Goal: Check status: Check status

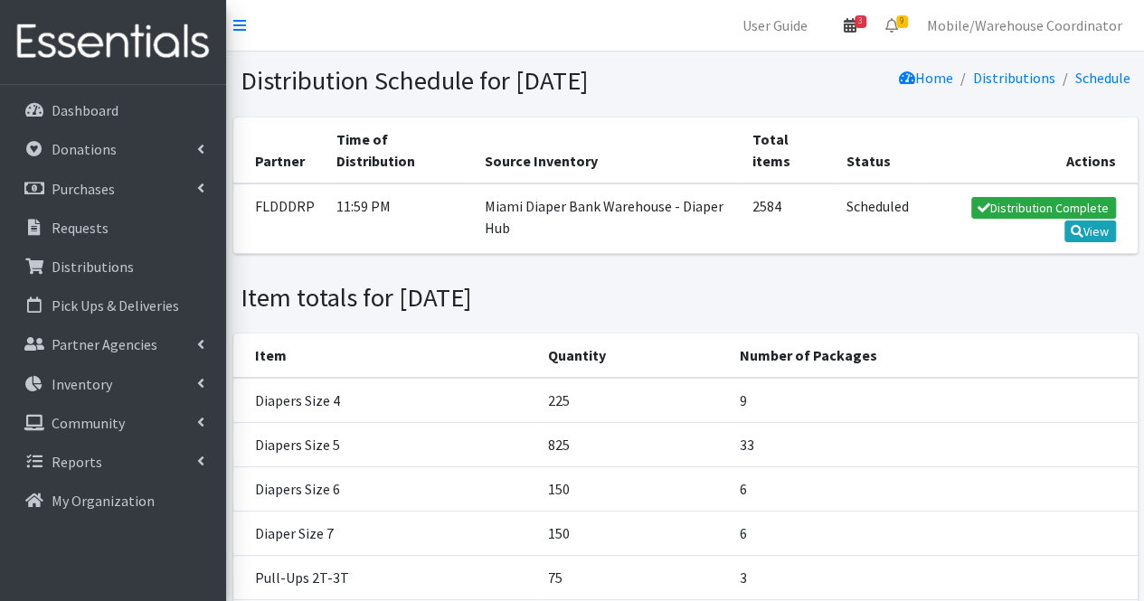
click at [845, 26] on link "3" at bounding box center [850, 25] width 42 height 36
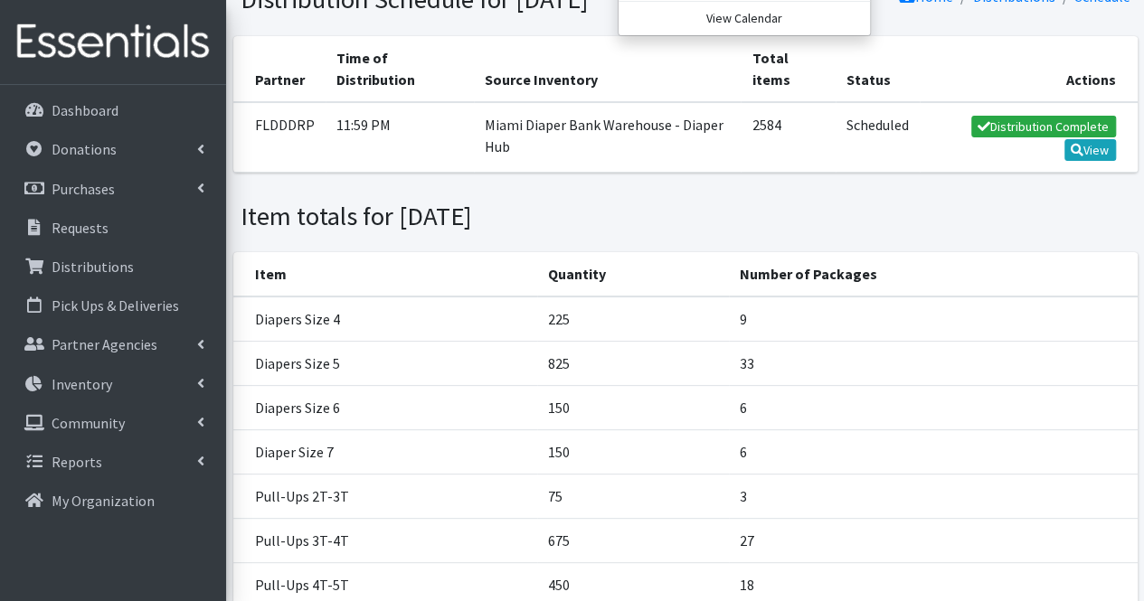
scroll to position [181, 0]
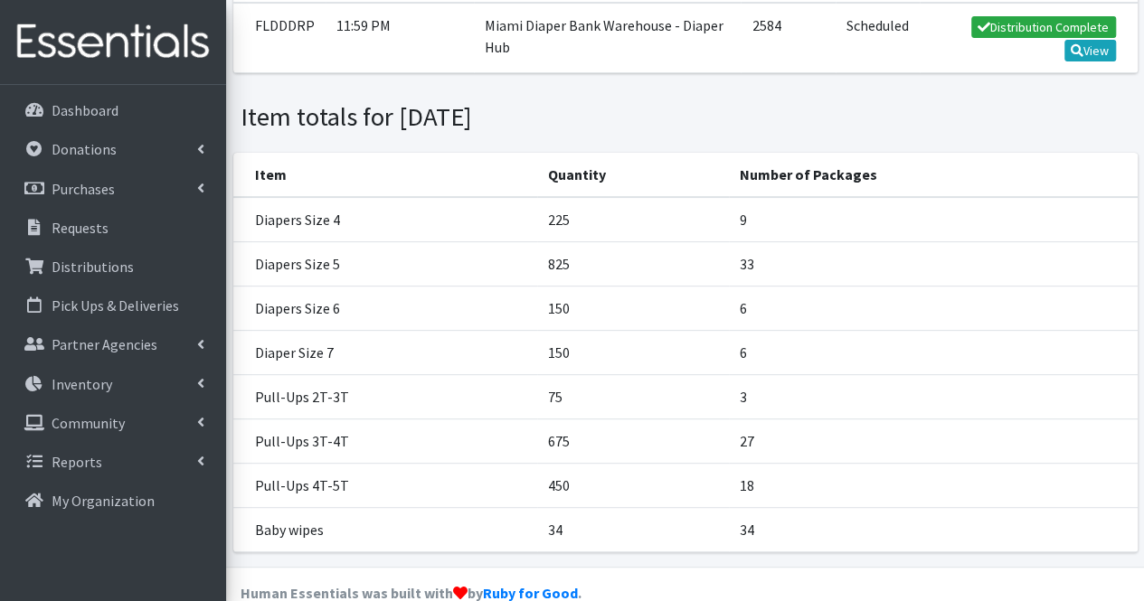
click at [834, 133] on div "Item totals for September 9, 2025" at bounding box center [684, 117] width 903 height 32
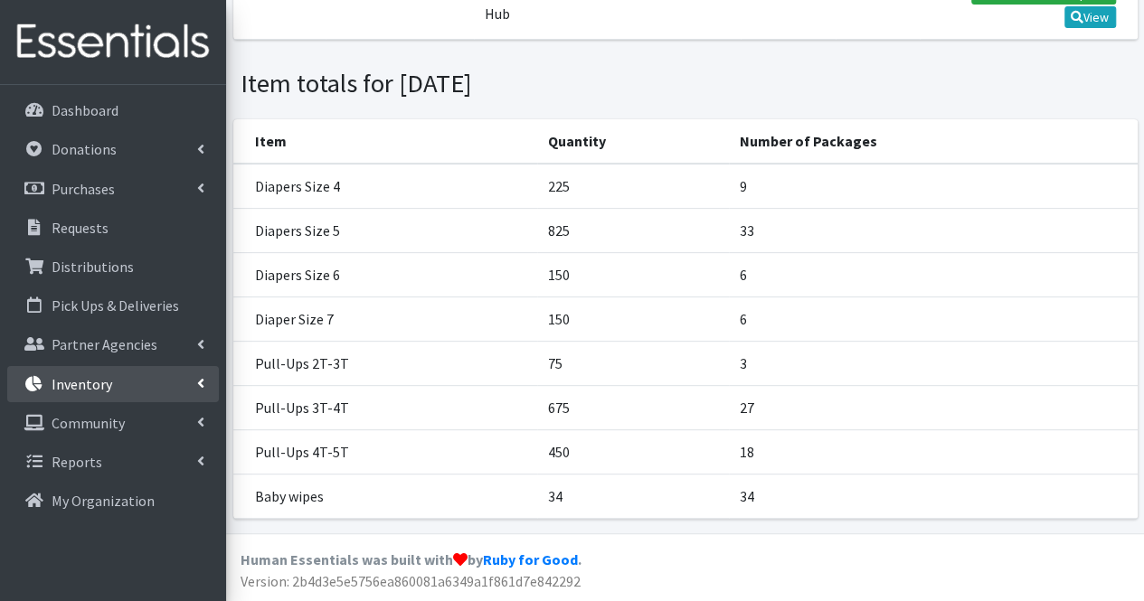
click at [80, 375] on p "Inventory" at bounding box center [82, 384] width 61 height 18
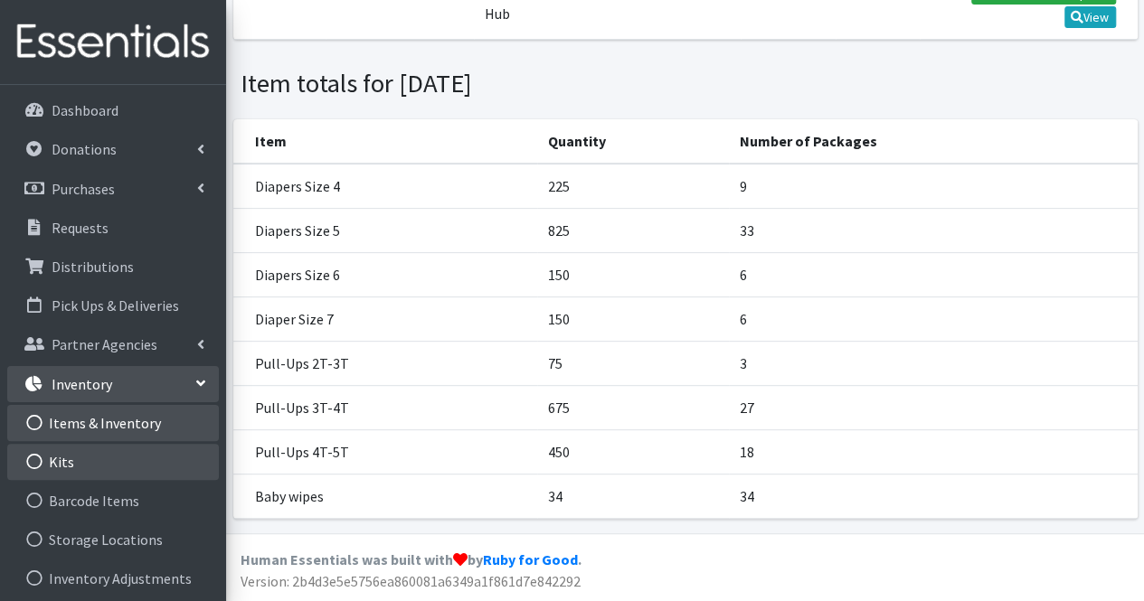
scroll to position [159, 0]
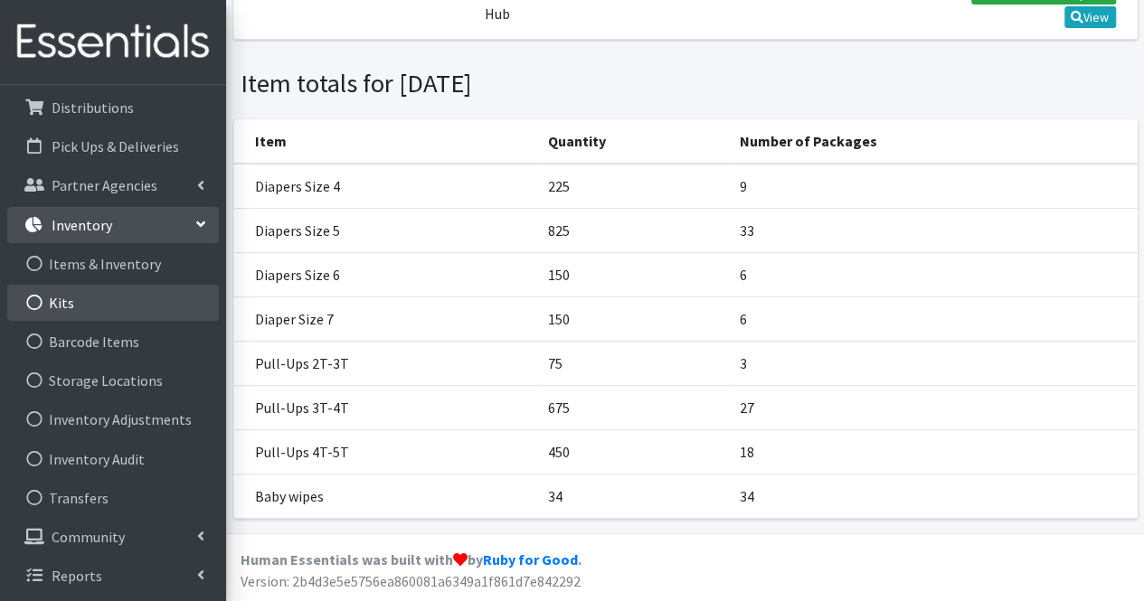
click at [101, 297] on link "Kits" at bounding box center [113, 303] width 212 height 36
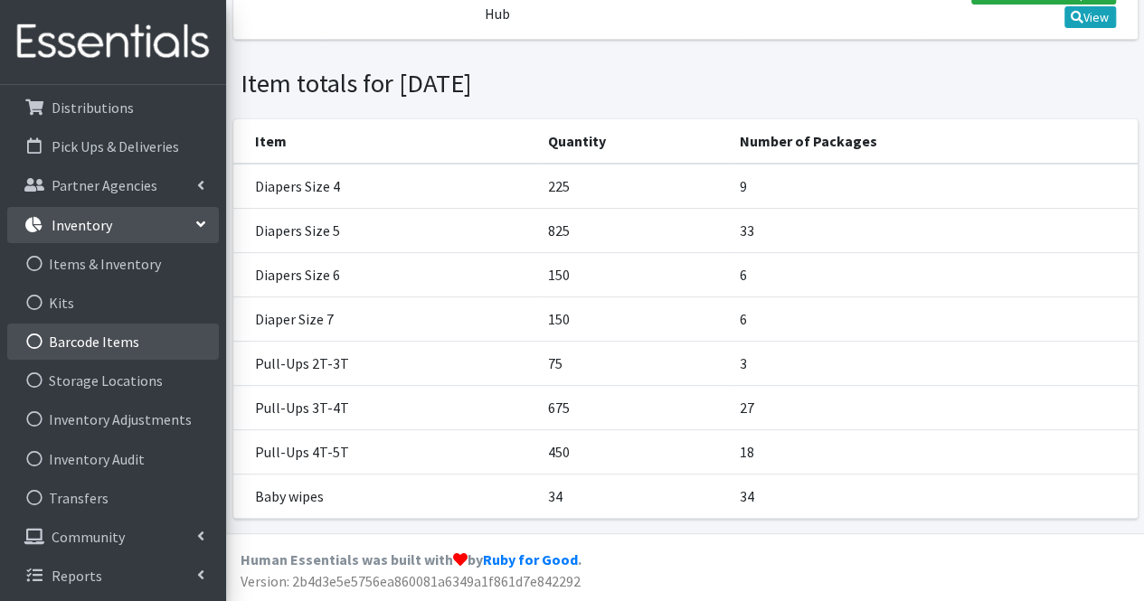
click at [101, 334] on link "Barcode Items" at bounding box center [113, 342] width 212 height 36
click at [105, 361] on ul "Items & Inventory Kits Barcode Items Storage Locations Inventory Adjustments In…" at bounding box center [113, 381] width 212 height 270
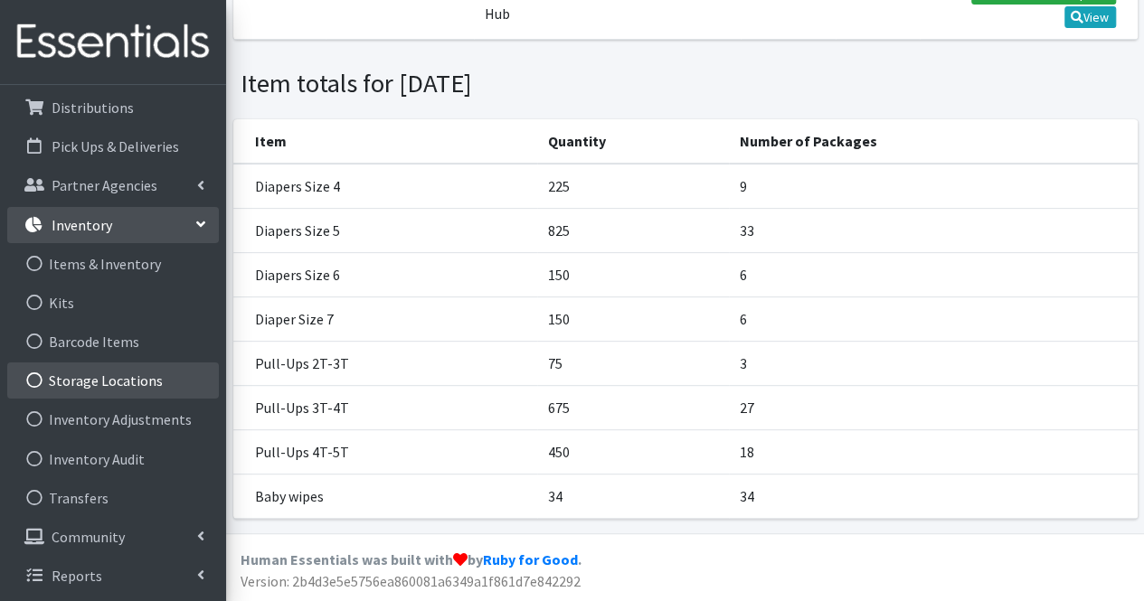
click at [108, 376] on link "Storage Locations" at bounding box center [113, 381] width 212 height 36
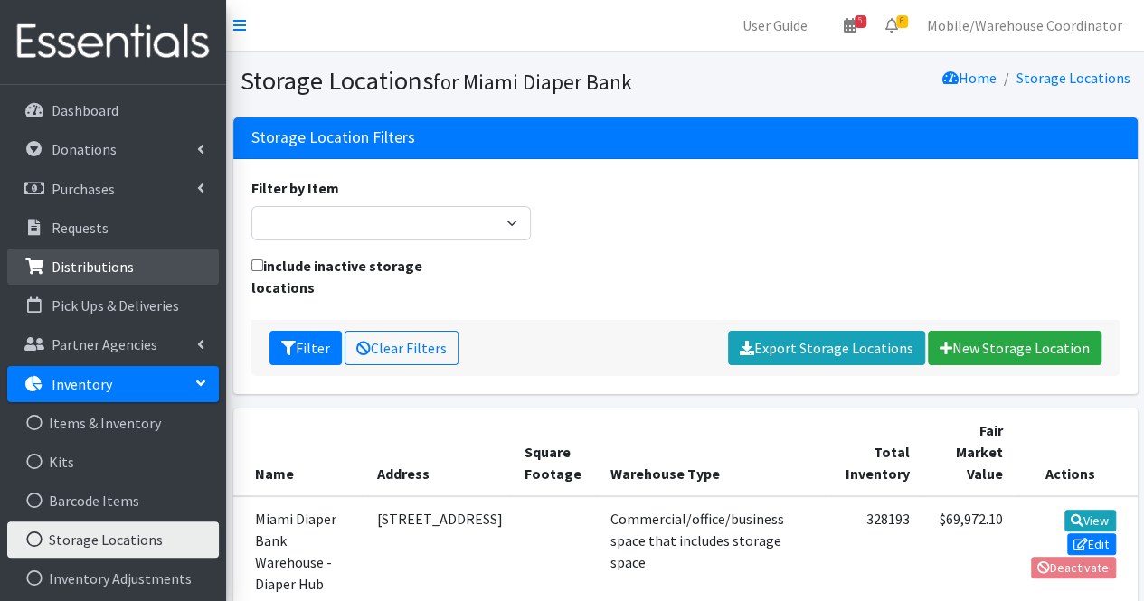
click at [114, 263] on p "Distributions" at bounding box center [93, 267] width 82 height 18
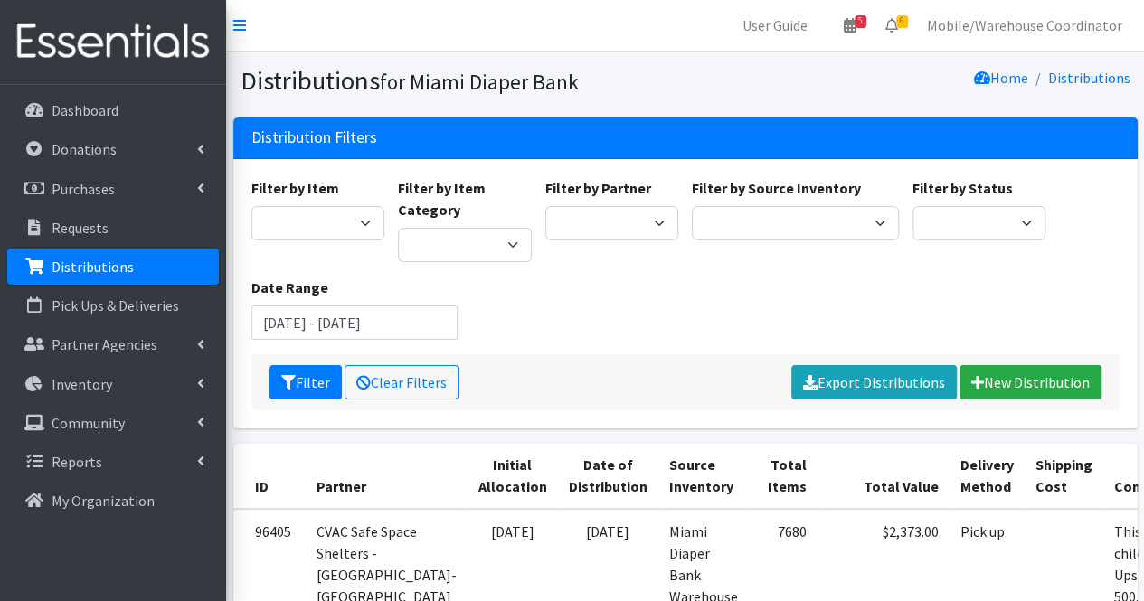
scroll to position [181, 0]
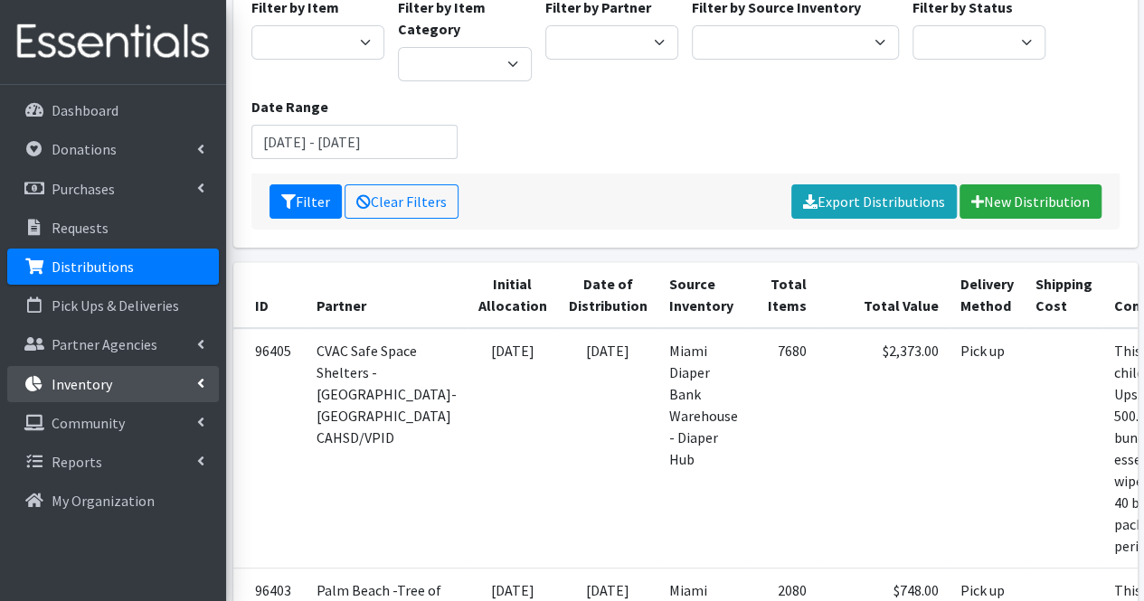
click at [85, 391] on p "Inventory" at bounding box center [82, 384] width 61 height 18
click at [80, 393] on link "Inventory" at bounding box center [113, 384] width 212 height 36
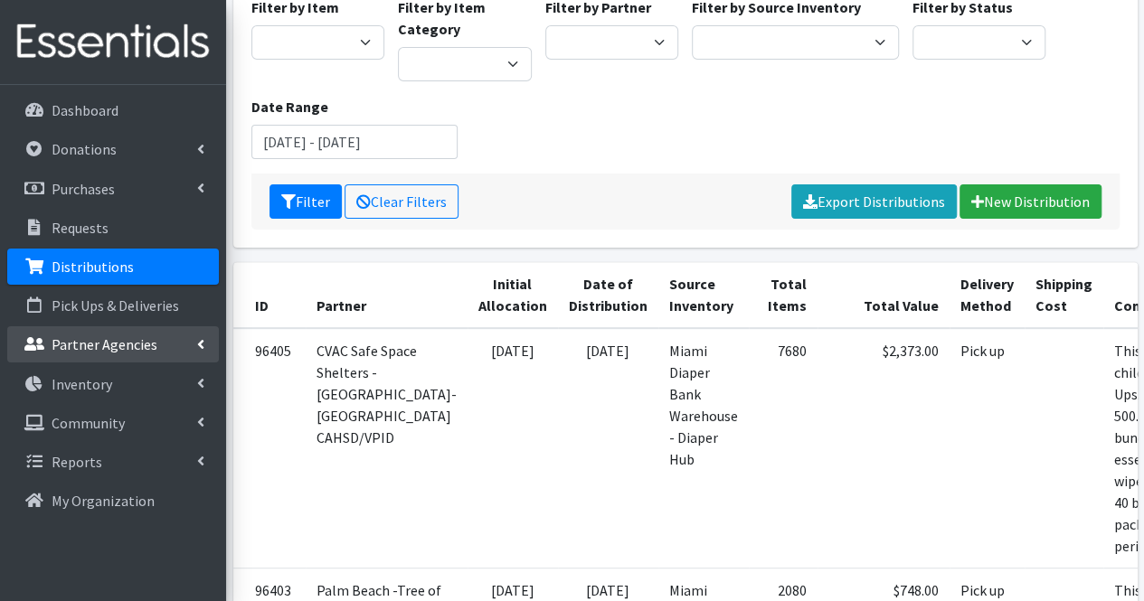
click at [68, 352] on p "Partner Agencies" at bounding box center [105, 344] width 106 height 18
click at [75, 284] on link "Distributions" at bounding box center [113, 267] width 212 height 36
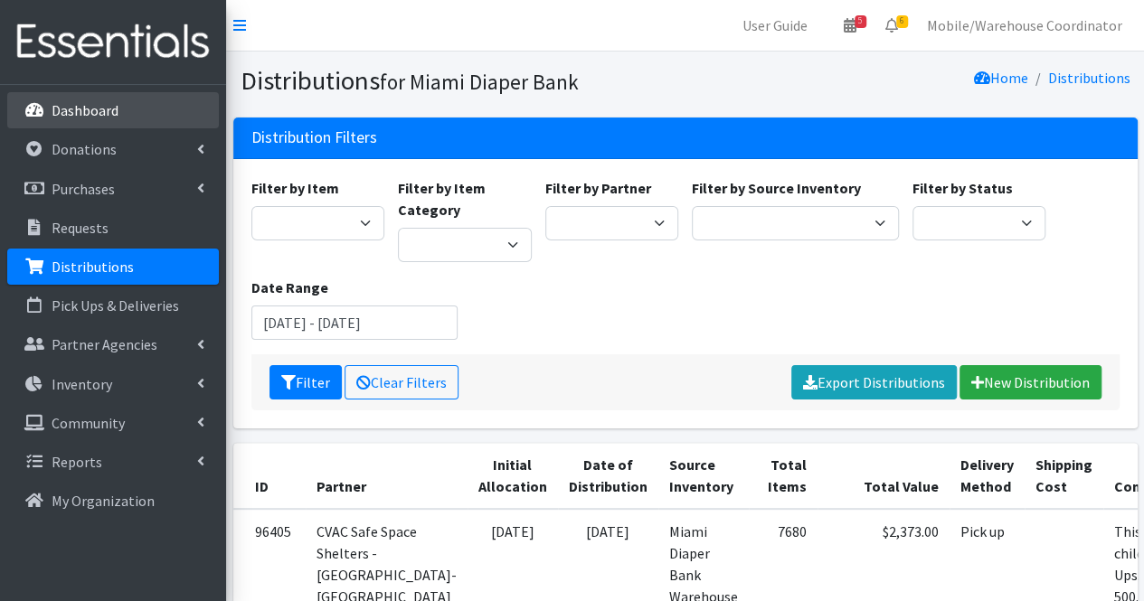
click at [78, 118] on p "Dashboard" at bounding box center [85, 110] width 67 height 18
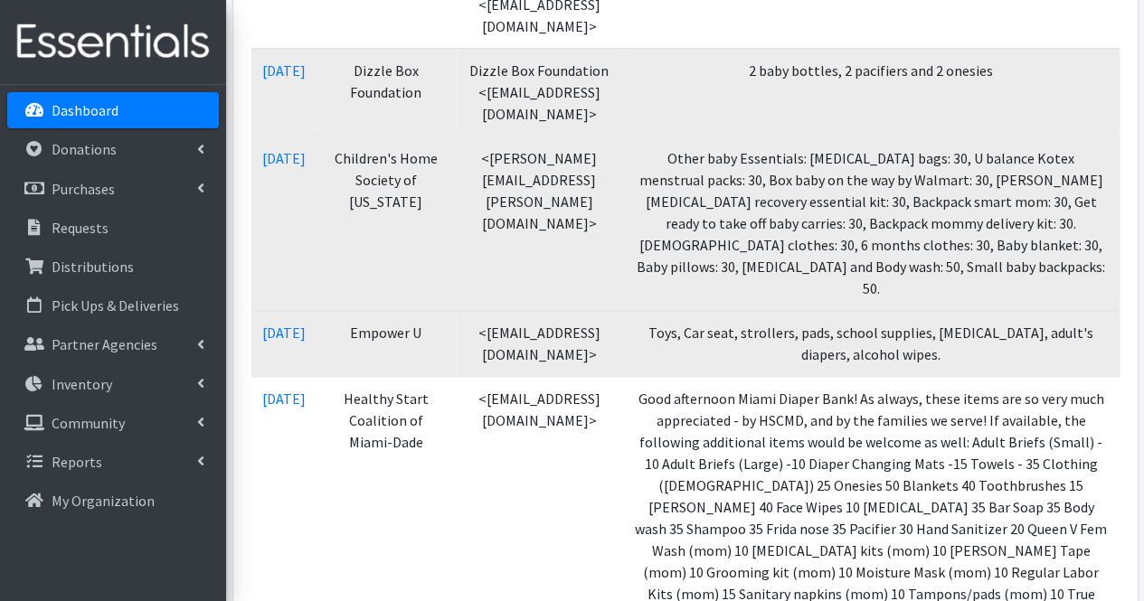
scroll to position [542, 0]
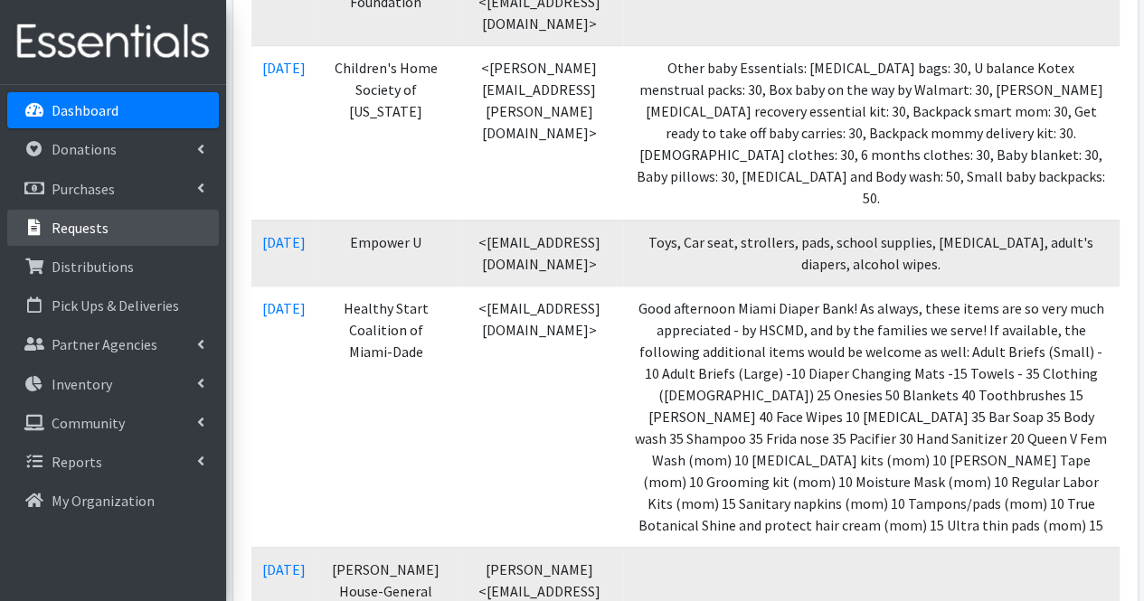
click at [122, 234] on link "Requests" at bounding box center [113, 228] width 212 height 36
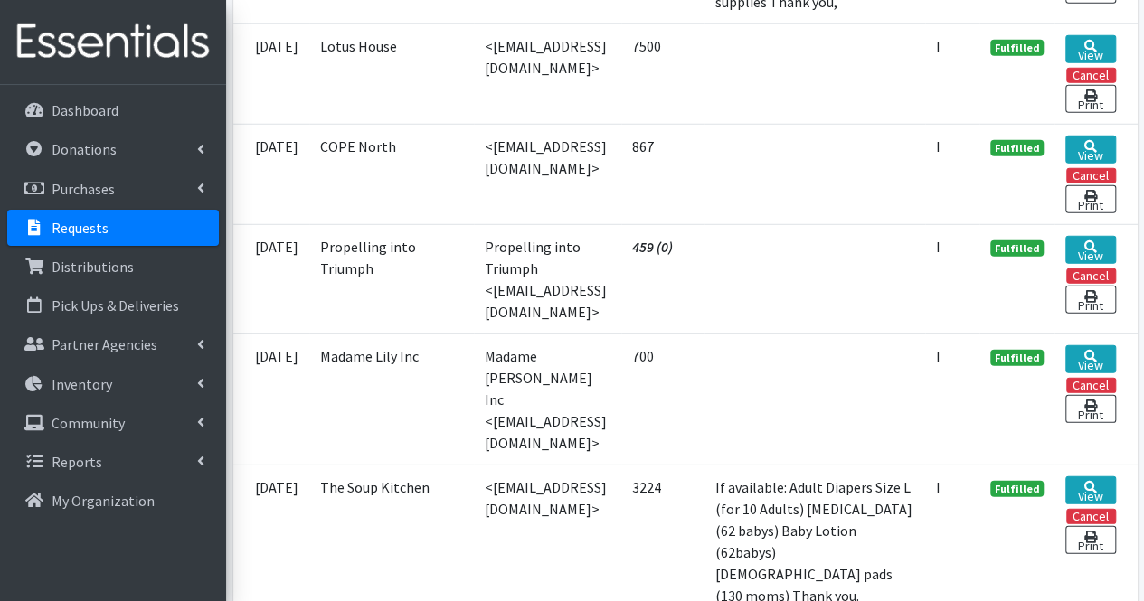
scroll to position [2441, 0]
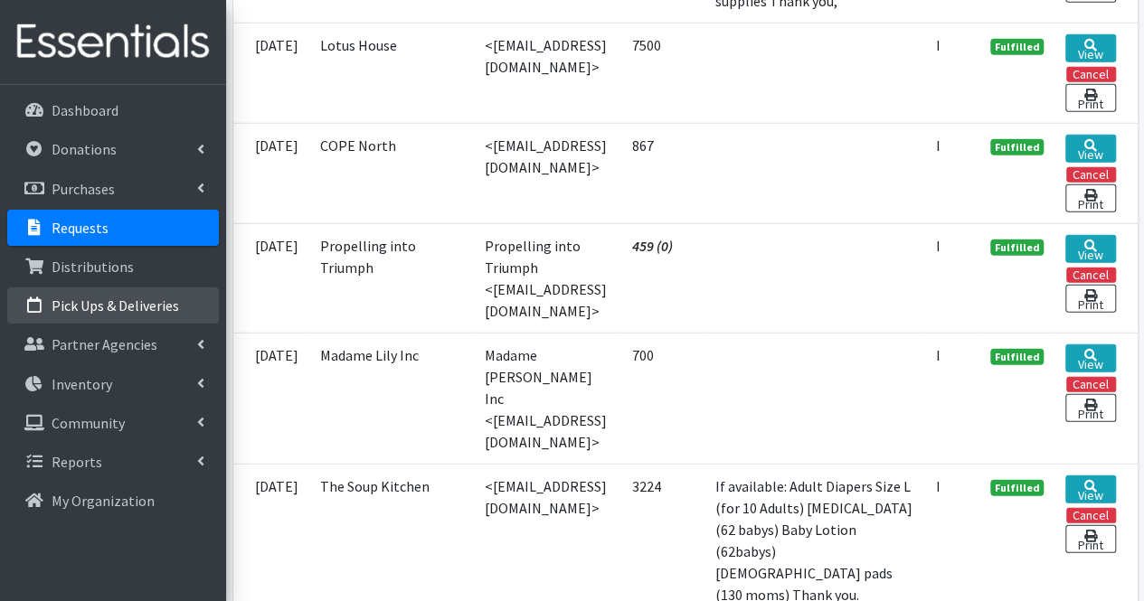
click at [96, 308] on p "Pick Ups & Deliveries" at bounding box center [115, 306] width 127 height 18
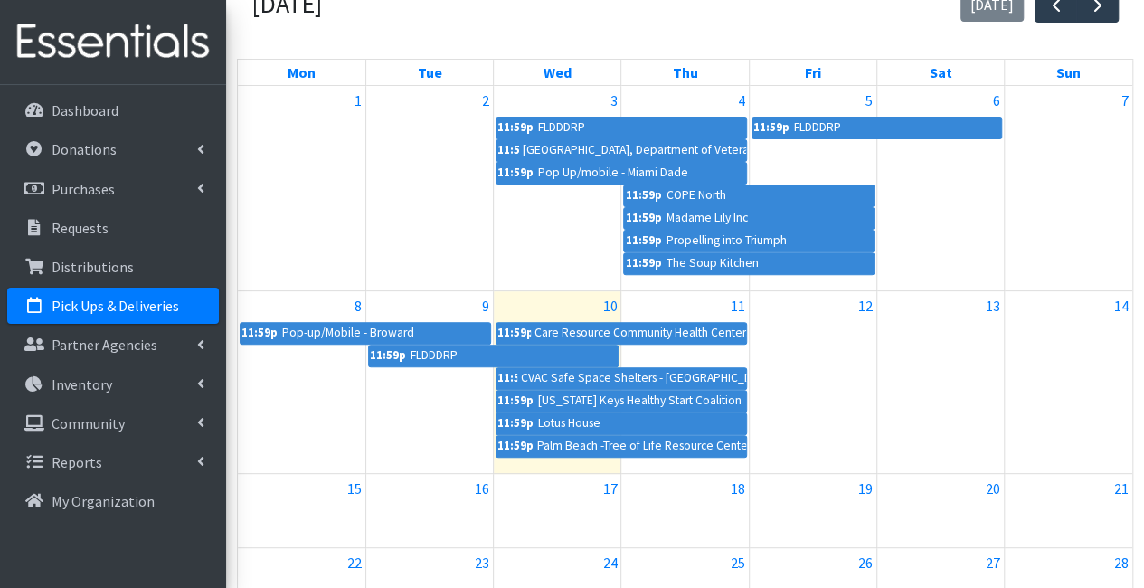
scroll to position [271, 0]
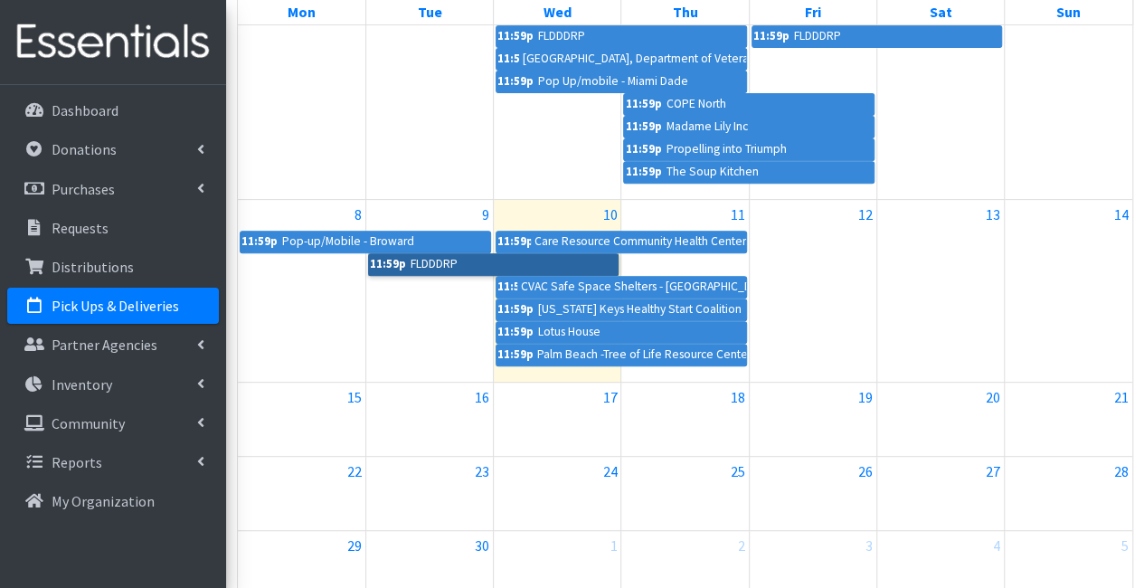
click at [455, 263] on link "11:59p FLDDDRP" at bounding box center [493, 264] width 251 height 22
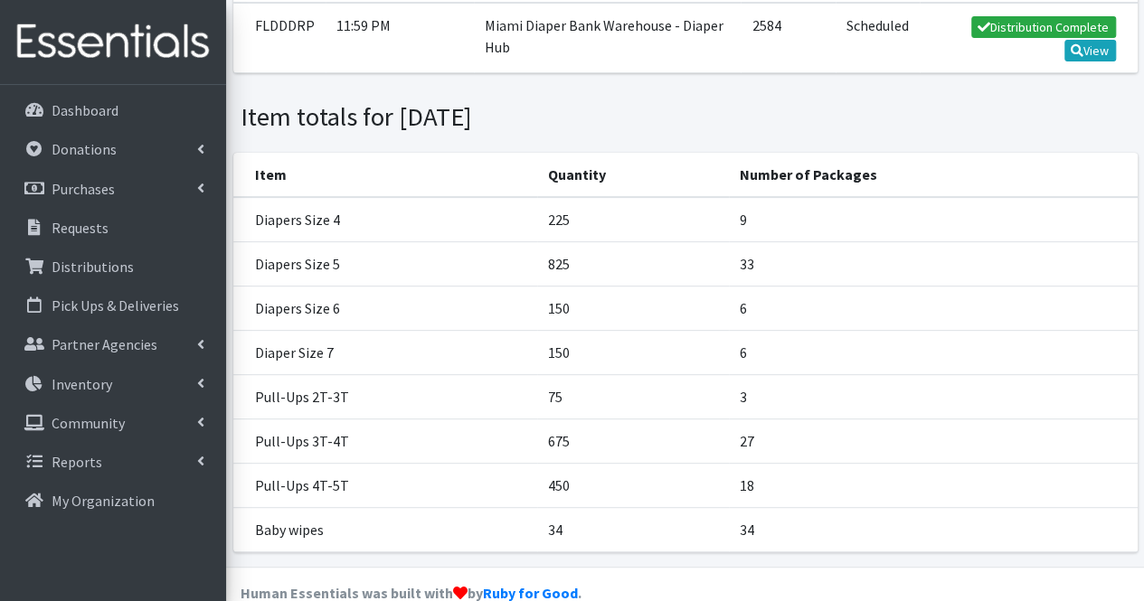
scroll to position [240, 0]
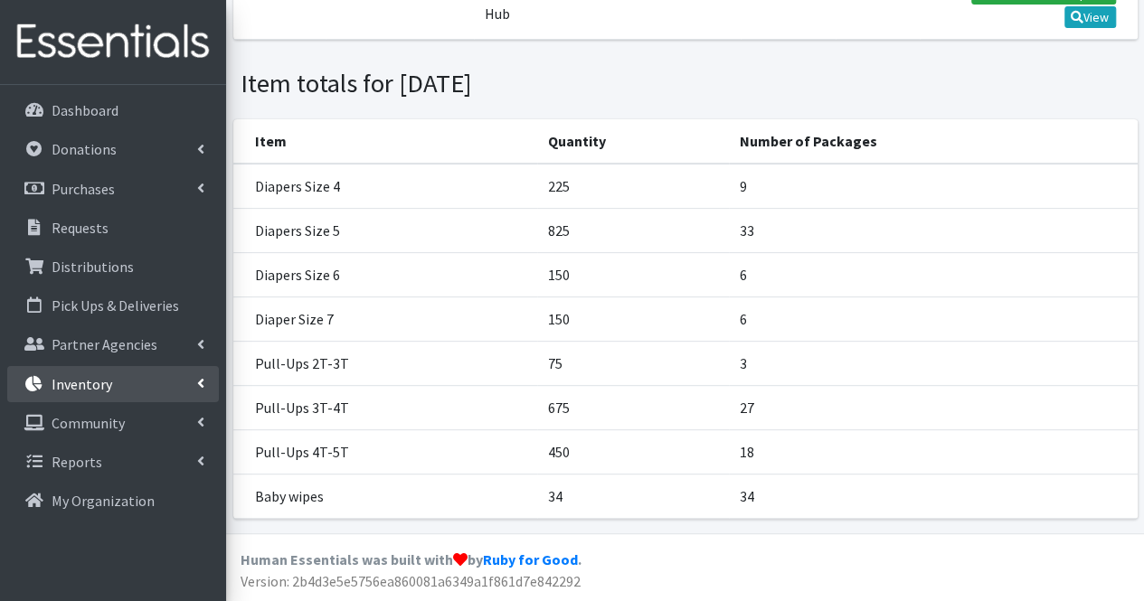
click at [115, 397] on link "Inventory" at bounding box center [113, 384] width 212 height 36
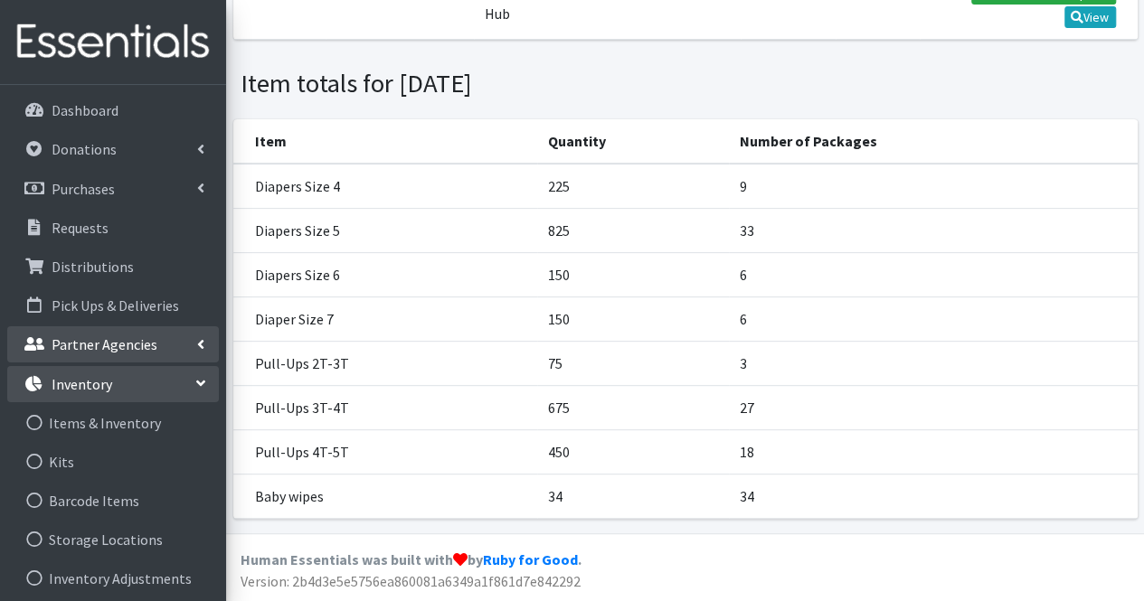
click at [99, 361] on link "Partner Agencies" at bounding box center [113, 344] width 212 height 36
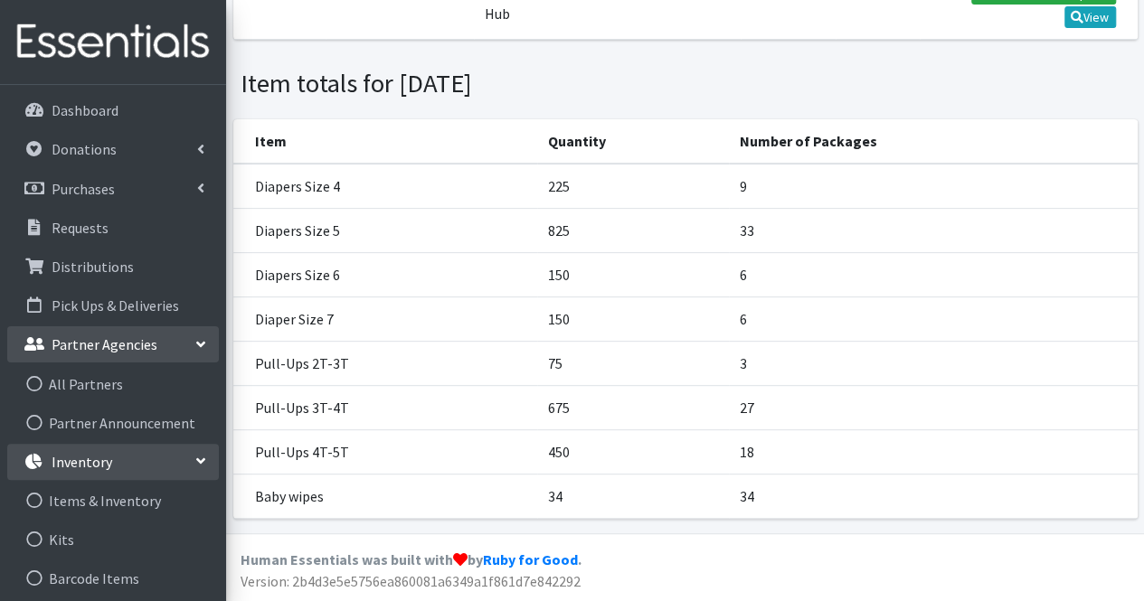
click at [94, 354] on link "Partner Agencies" at bounding box center [113, 344] width 212 height 36
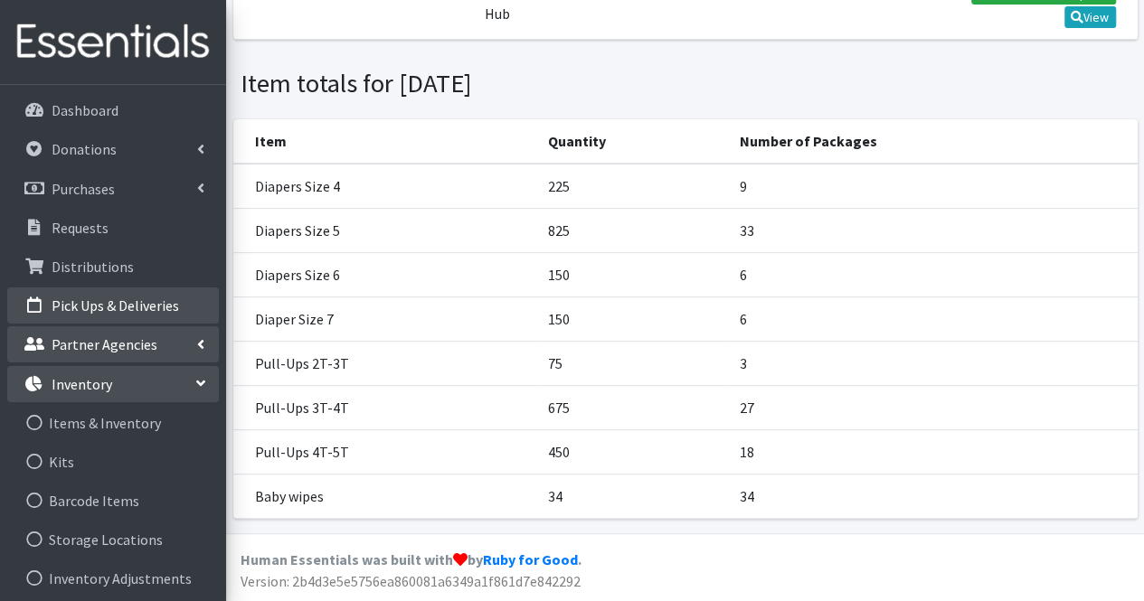
click at [89, 325] on ul "Dashboard Donations All Donations New Donation Purchases All Purchases New Purc…" at bounding box center [113, 443] width 212 height 703
click at [89, 314] on p "Pick Ups & Deliveries" at bounding box center [115, 306] width 127 height 18
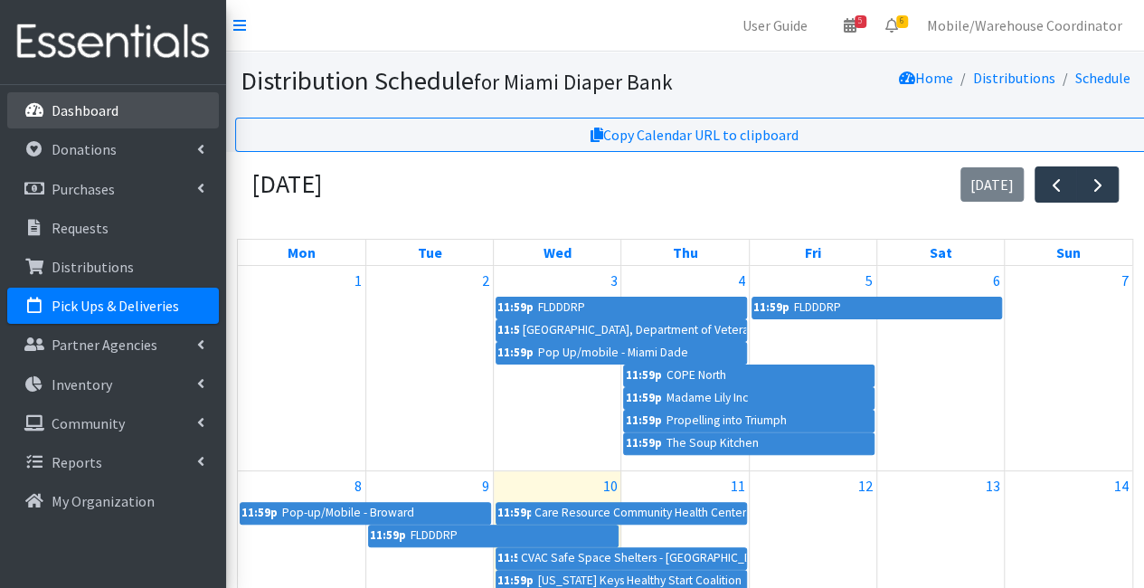
click at [90, 122] on link "Dashboard" at bounding box center [113, 110] width 212 height 36
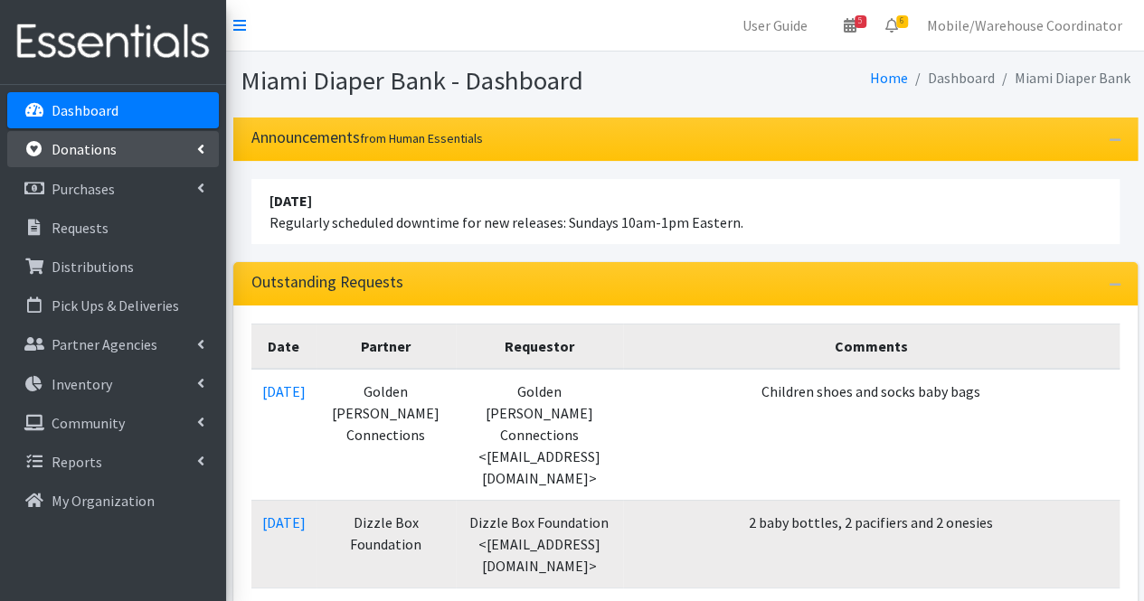
click at [112, 163] on link "Donations" at bounding box center [113, 149] width 212 height 36
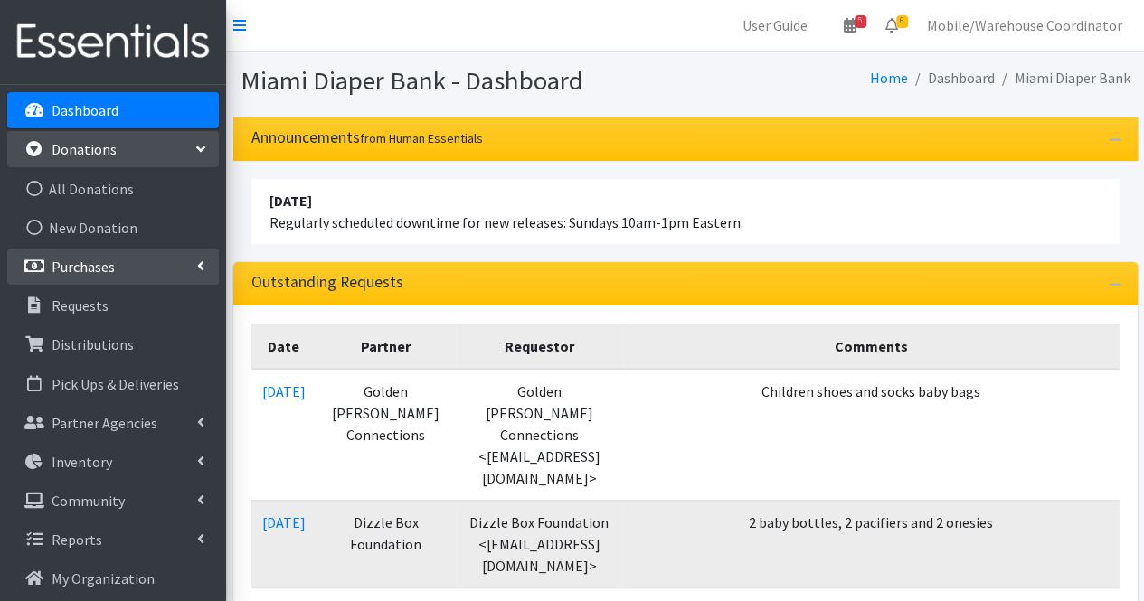
click at [129, 267] on link "Purchases" at bounding box center [113, 267] width 212 height 36
click at [143, 160] on link "Donations" at bounding box center [113, 149] width 212 height 36
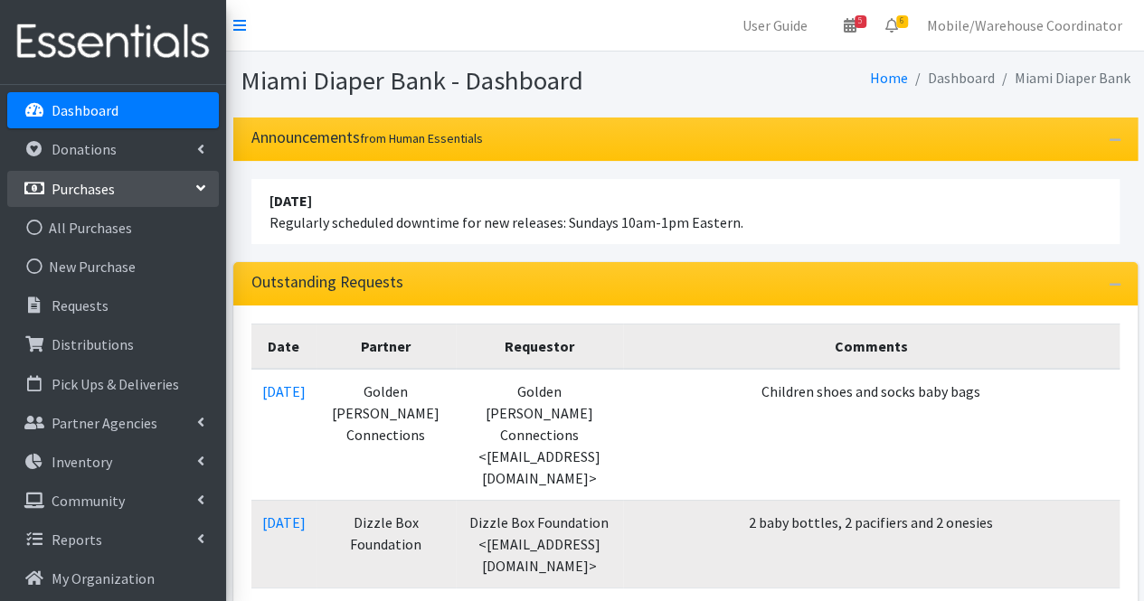
click at [156, 196] on link "Purchases" at bounding box center [113, 189] width 212 height 36
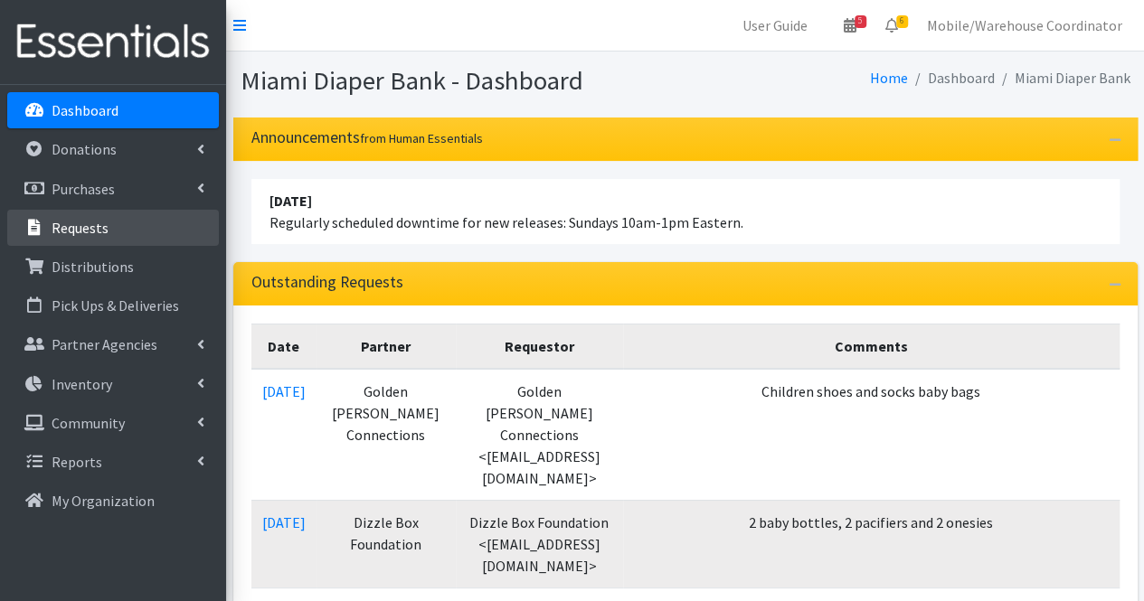
click at [137, 227] on link "Requests" at bounding box center [113, 228] width 212 height 36
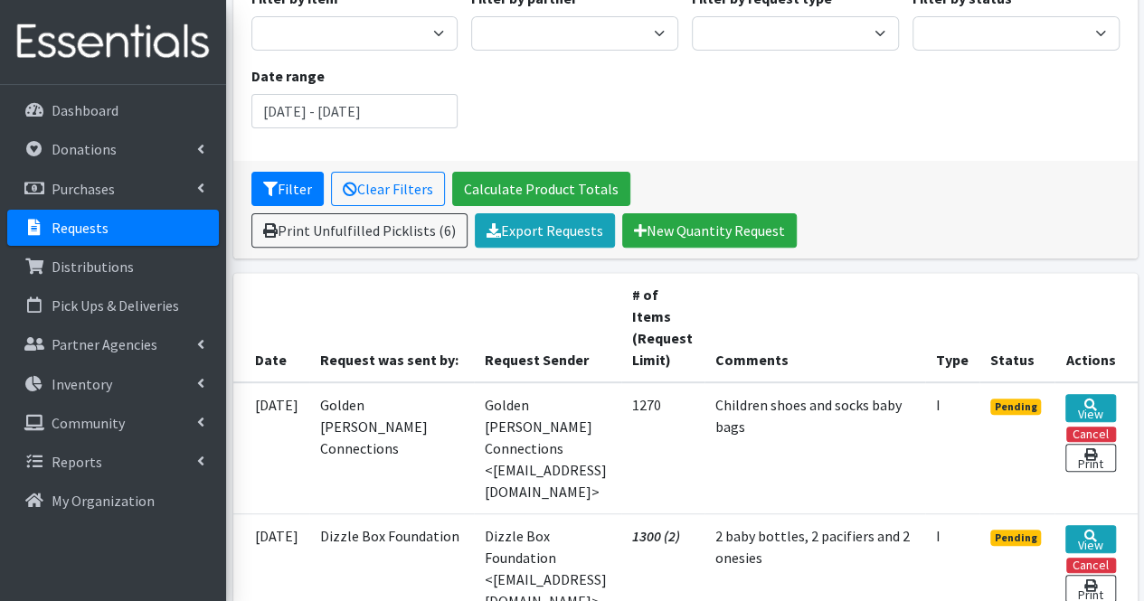
scroll to position [452, 0]
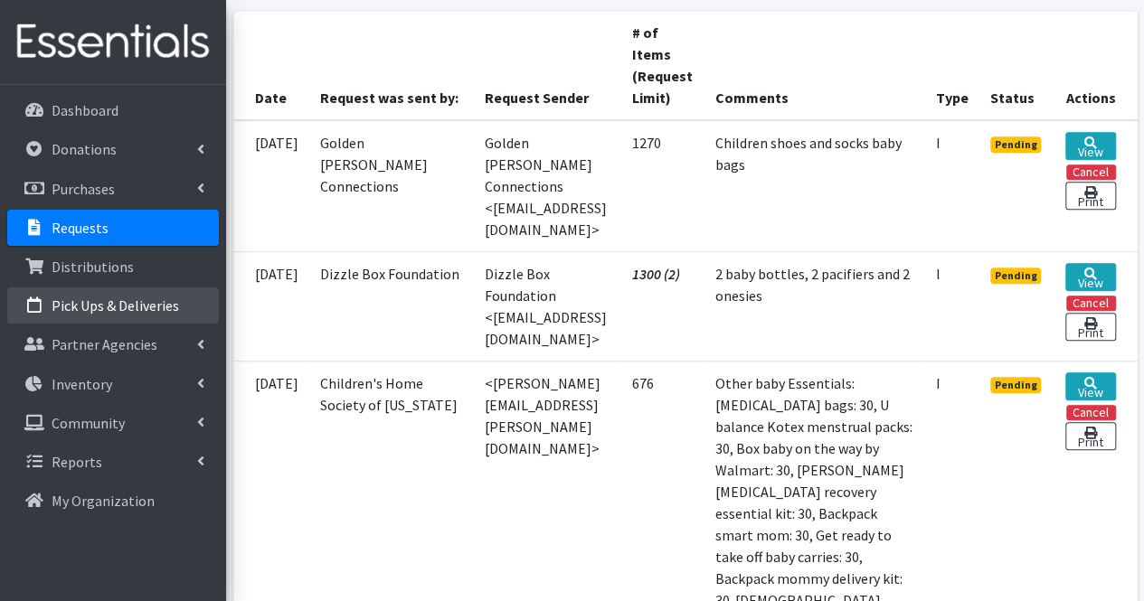
click at [109, 293] on link "Pick Ups & Deliveries" at bounding box center [113, 306] width 212 height 36
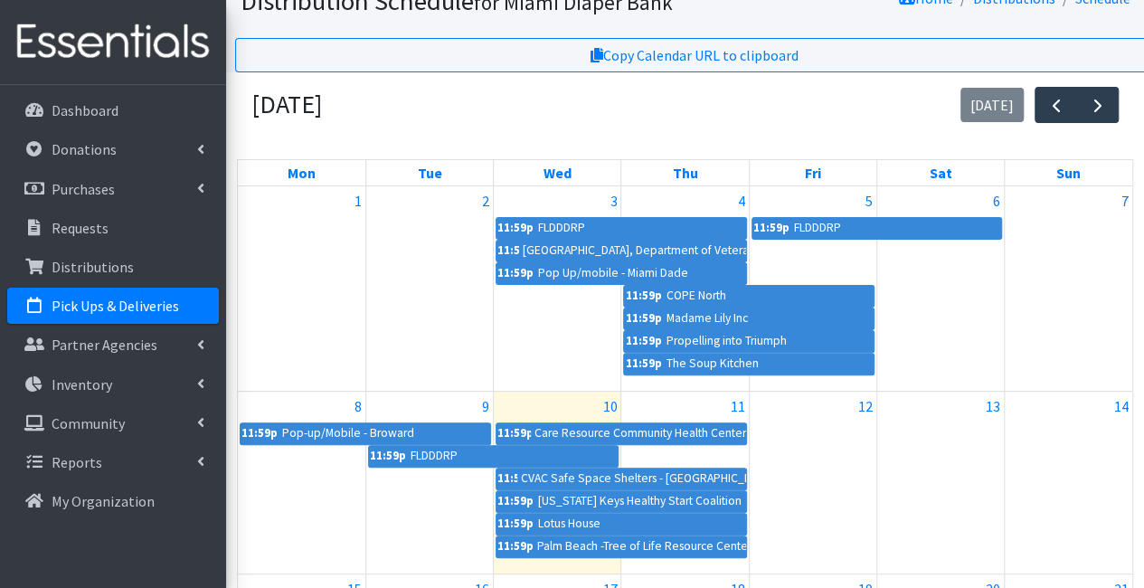
scroll to position [181, 0]
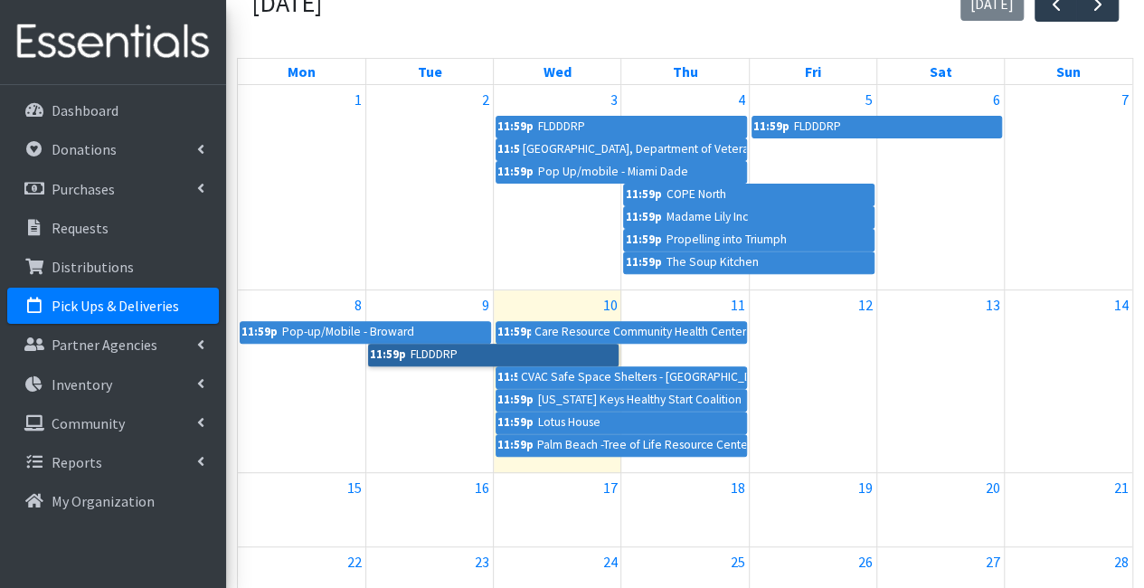
click at [454, 346] on link "11:59p FLDDDRP" at bounding box center [493, 355] width 251 height 22
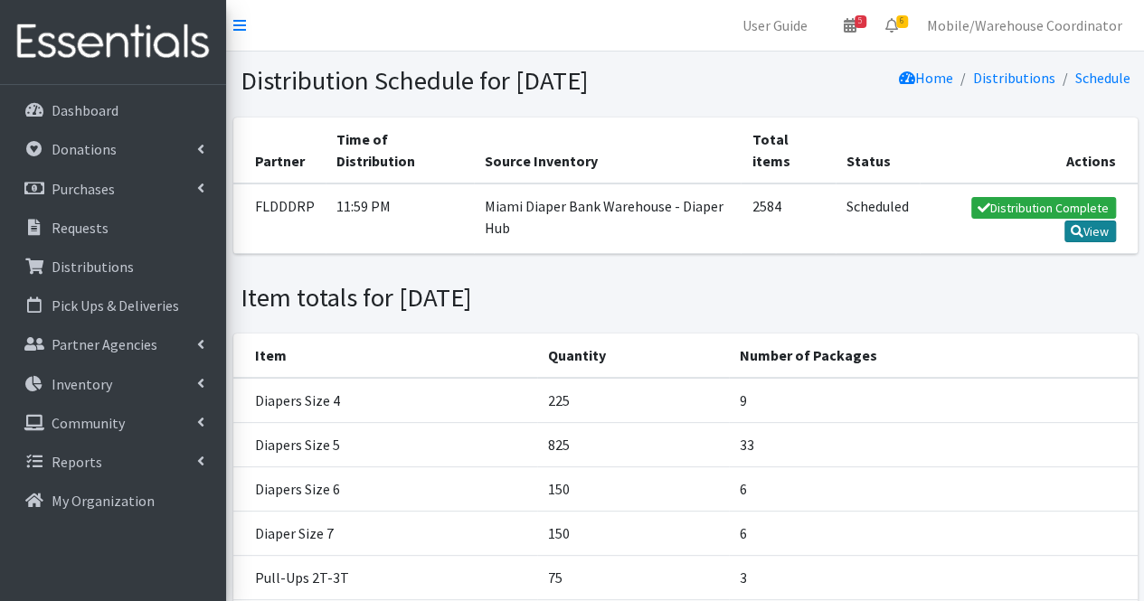
click at [1104, 242] on link "View" at bounding box center [1090, 232] width 52 height 22
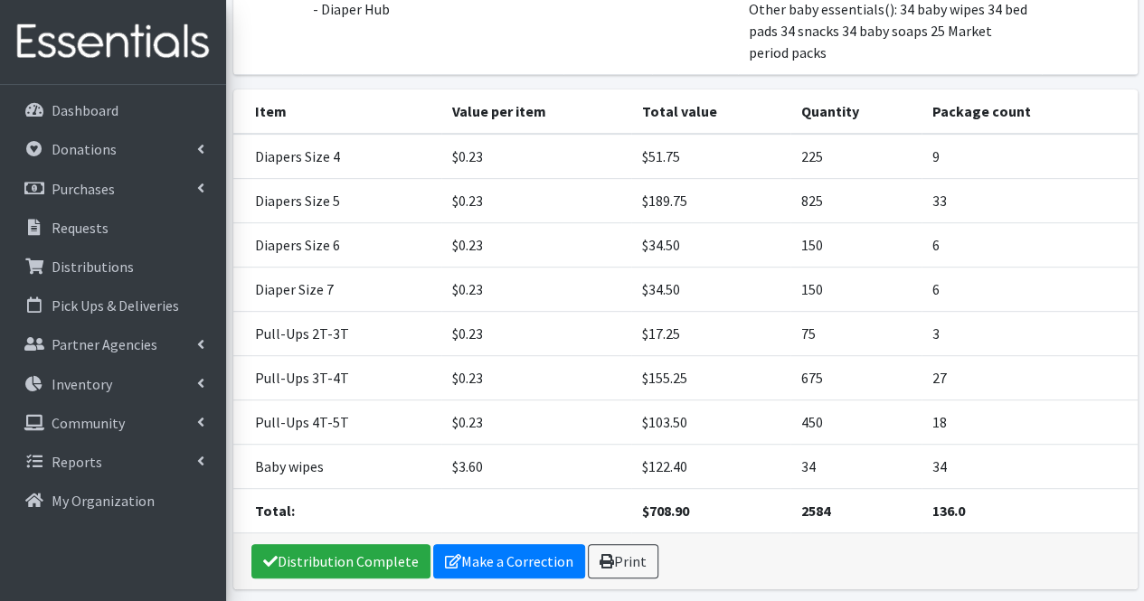
scroll to position [338, 0]
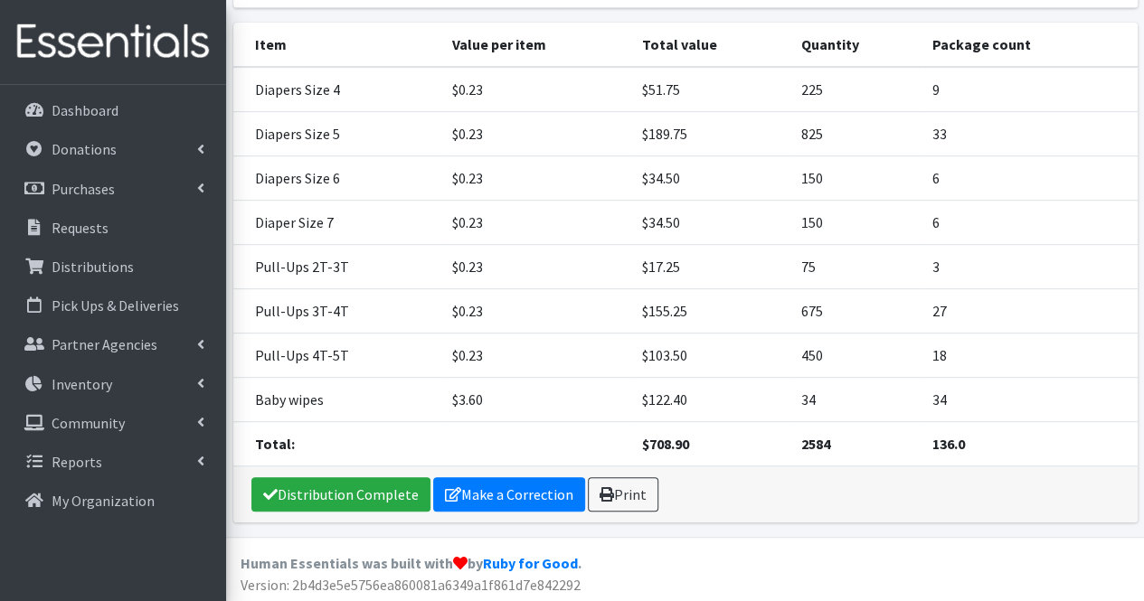
click at [774, 24] on th "Total value" at bounding box center [710, 45] width 159 height 44
click at [125, 381] on link "Inventory" at bounding box center [113, 384] width 212 height 36
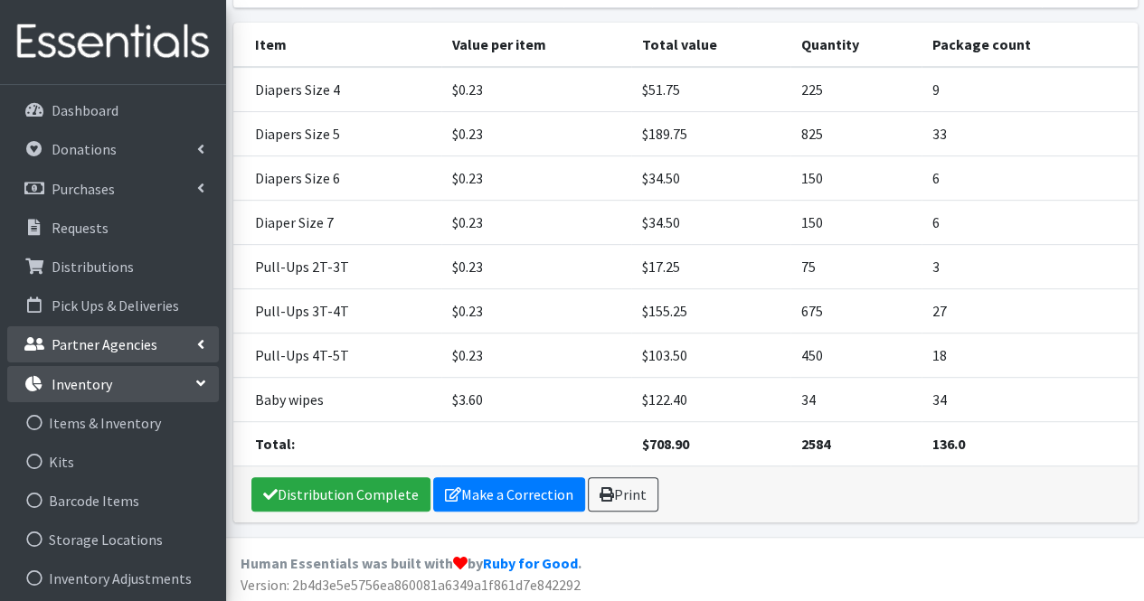
click at [114, 339] on p "Partner Agencies" at bounding box center [105, 344] width 106 height 18
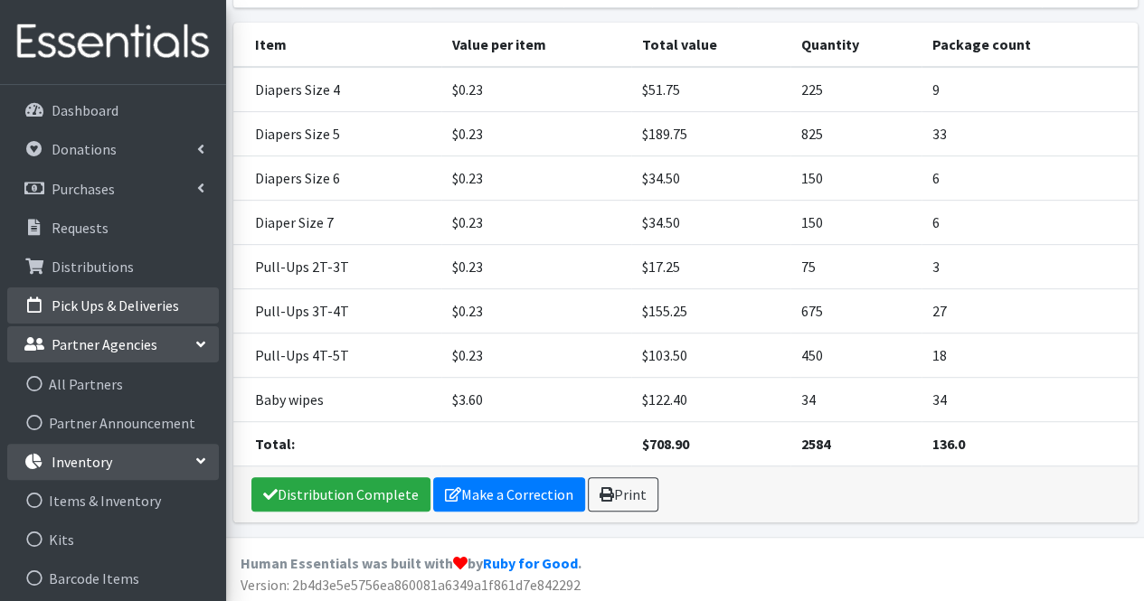
click at [117, 325] on li "Pick Ups & Deliveries" at bounding box center [113, 307] width 212 height 39
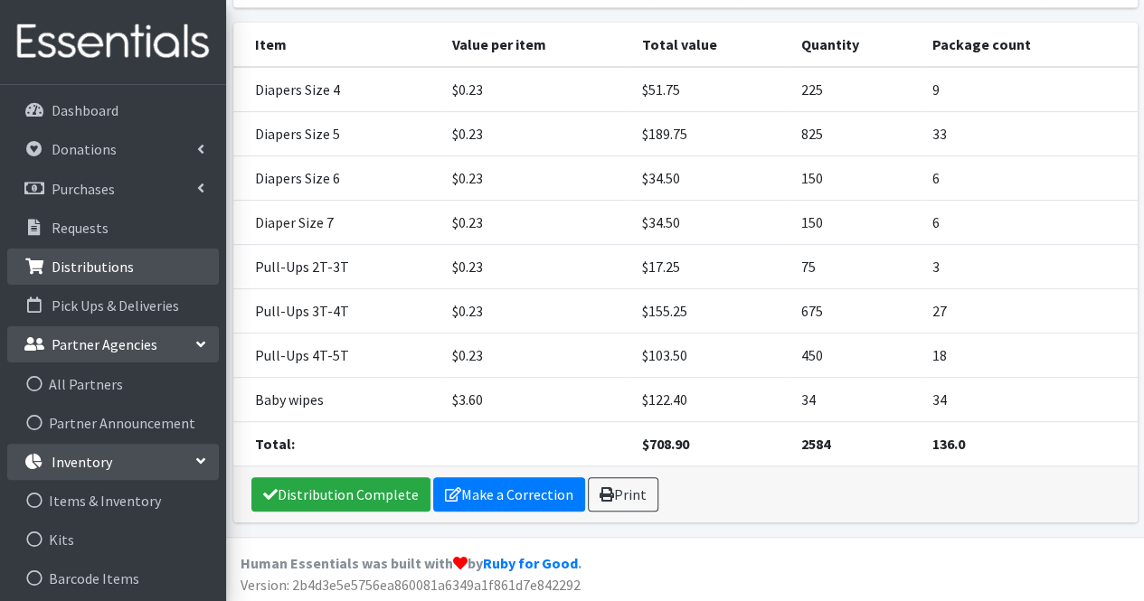
click at [114, 263] on p "Distributions" at bounding box center [93, 267] width 82 height 18
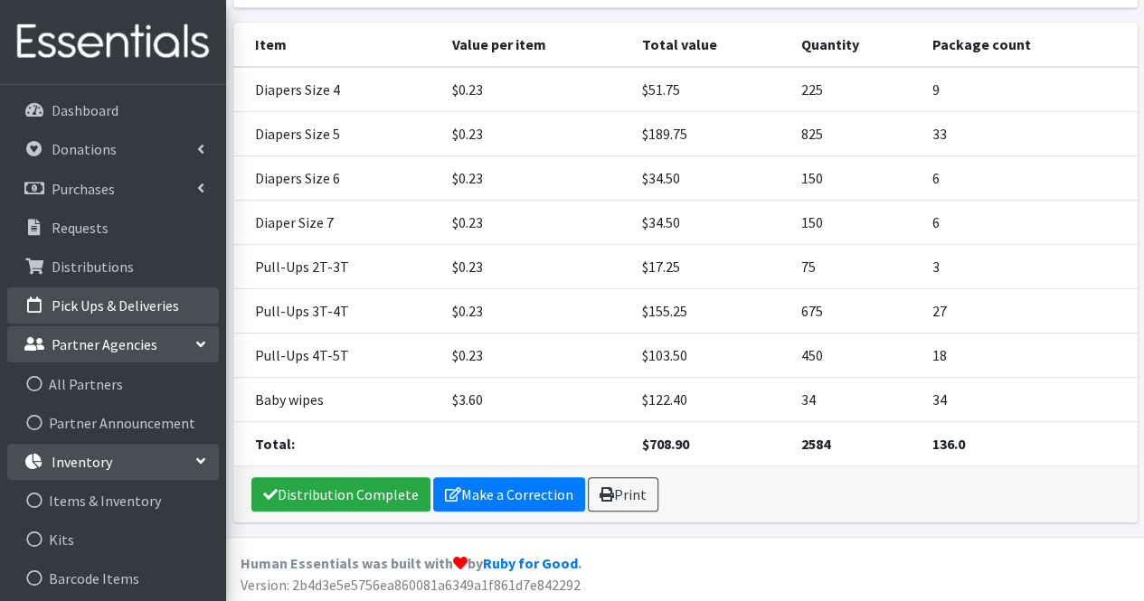
click at [153, 325] on li "Pick Ups & Deliveries" at bounding box center [113, 307] width 212 height 39
click at [161, 341] on link "Partner Agencies" at bounding box center [113, 344] width 212 height 36
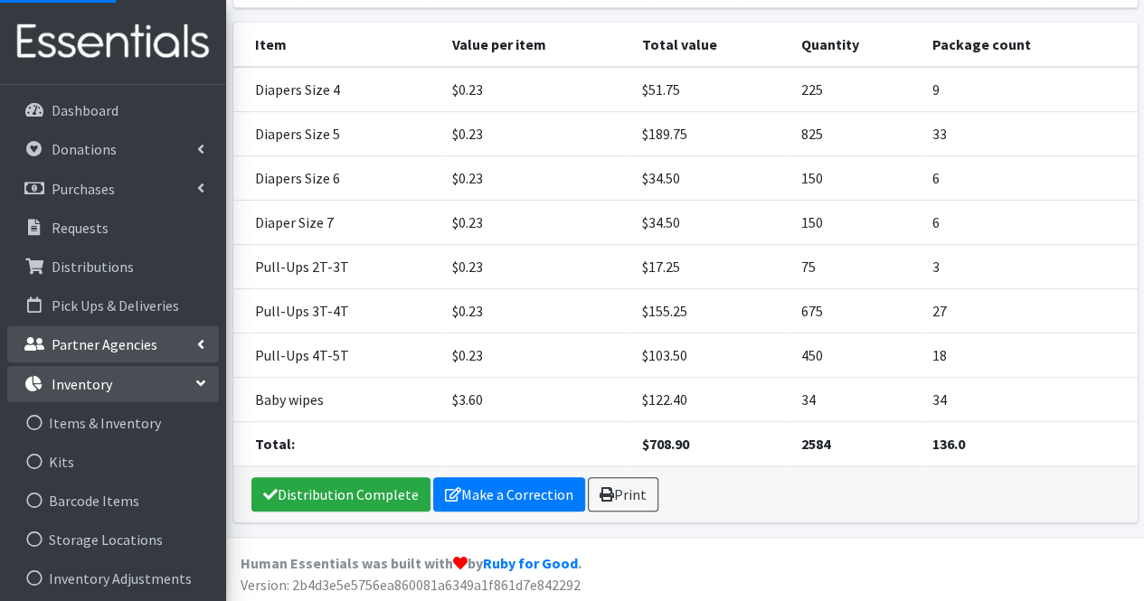
scroll to position [159, 0]
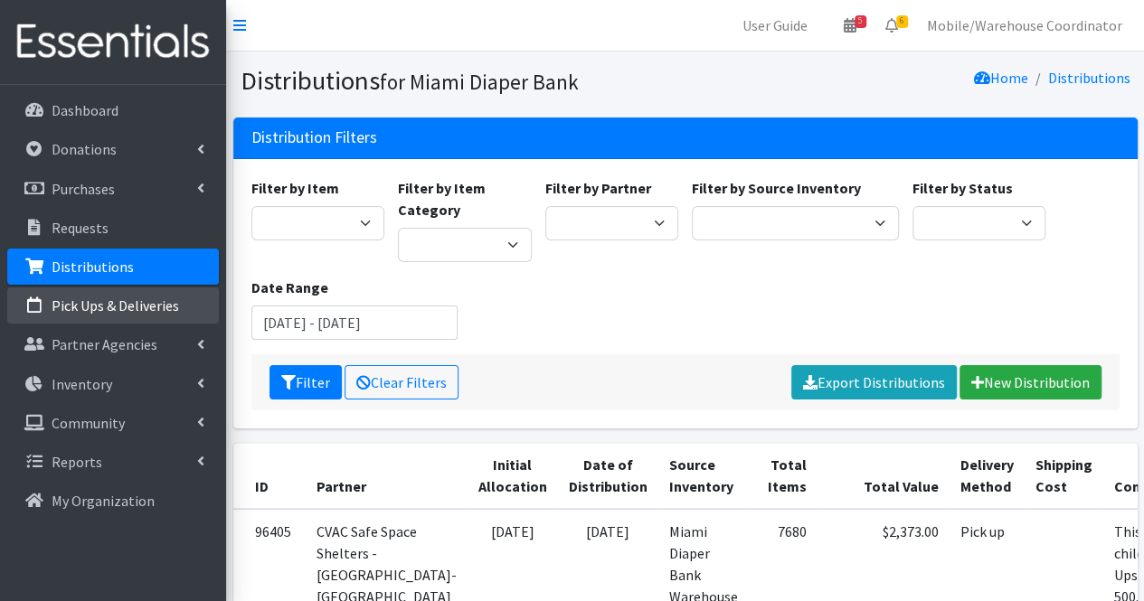
click at [114, 306] on p "Pick Ups & Deliveries" at bounding box center [115, 306] width 127 height 18
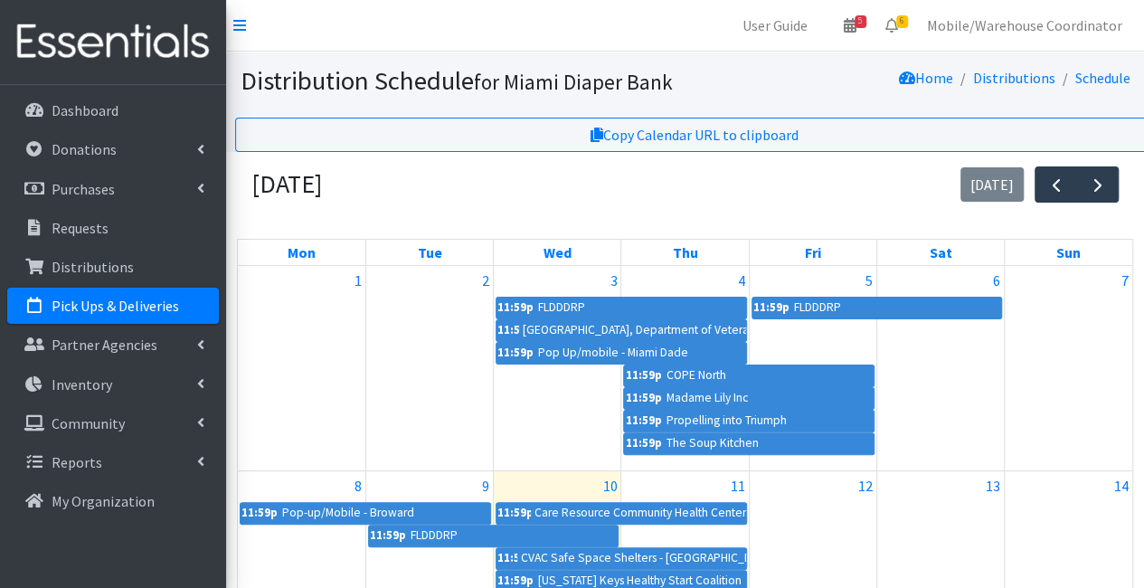
scroll to position [181, 0]
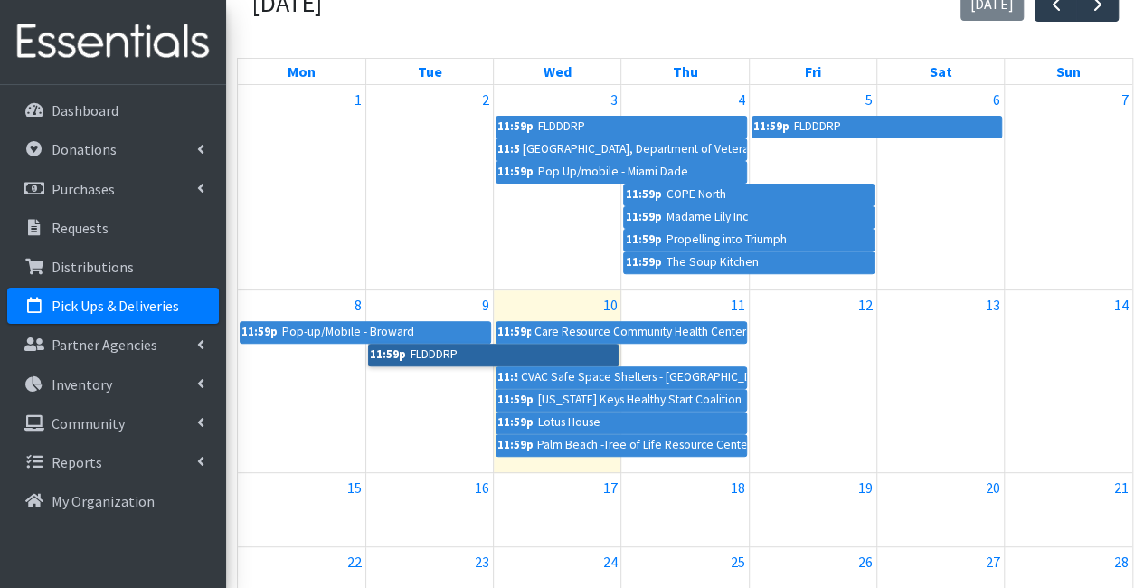
click at [463, 350] on link "11:59p FLDDDRP" at bounding box center [493, 355] width 251 height 22
